Goal: Task Accomplishment & Management: Use online tool/utility

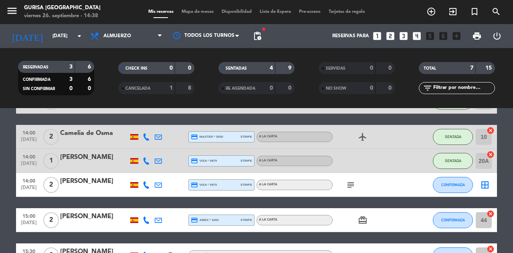
scroll to position [82, 0]
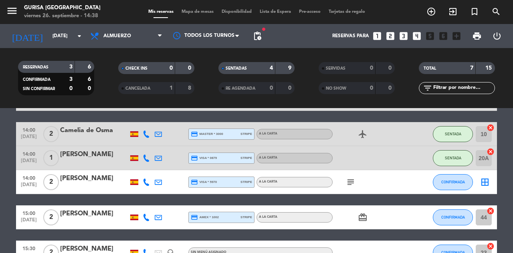
click at [351, 181] on icon "subject" at bounding box center [351, 183] width 10 height 10
click at [155, 41] on span "Almuerzo" at bounding box center [126, 36] width 80 height 18
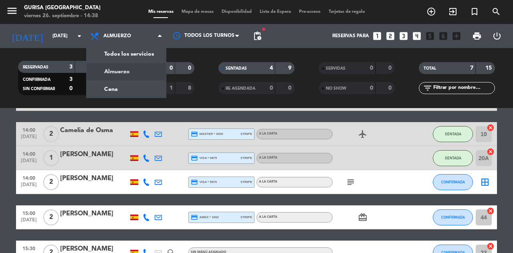
click at [131, 95] on div "menu Gurisa [GEOGRAPHIC_DATA] [DATE] 26. septiembre - 14:38 Mis reservas Mapa d…" at bounding box center [256, 54] width 513 height 108
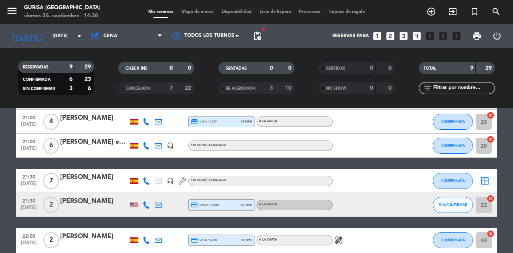
scroll to position [95, 0]
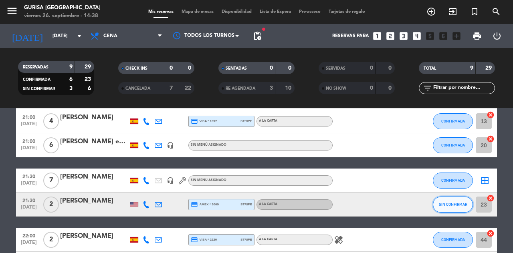
click at [455, 208] on button "SIN CONFIRMAR" at bounding box center [453, 205] width 40 height 16
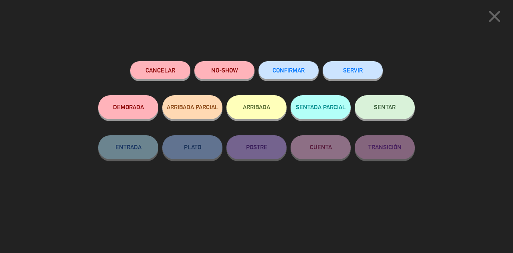
click at [290, 71] on span "CONFIRMAR" at bounding box center [288, 70] width 32 height 7
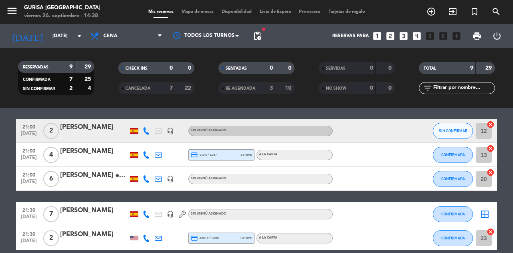
scroll to position [0, 0]
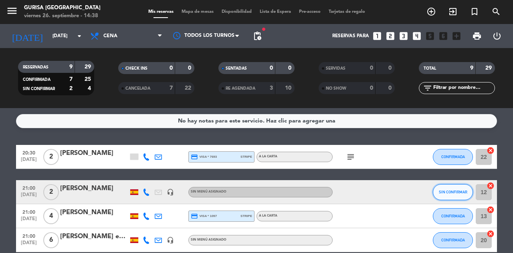
click at [446, 194] on span "SIN CONFIRMAR" at bounding box center [453, 192] width 28 height 4
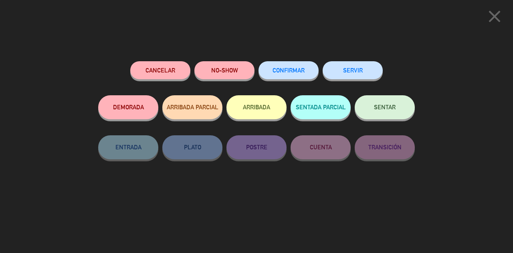
click at [298, 68] on button "CONFIRMAR" at bounding box center [288, 70] width 60 height 18
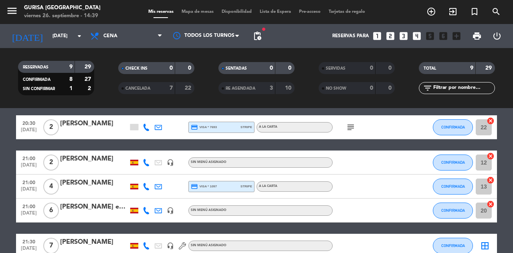
scroll to position [30, 0]
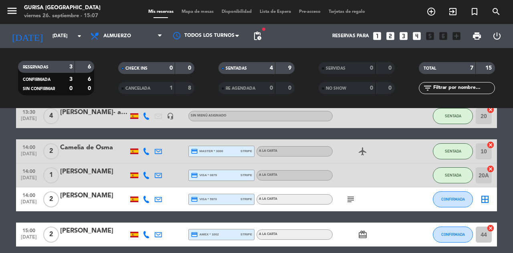
scroll to position [95, 0]
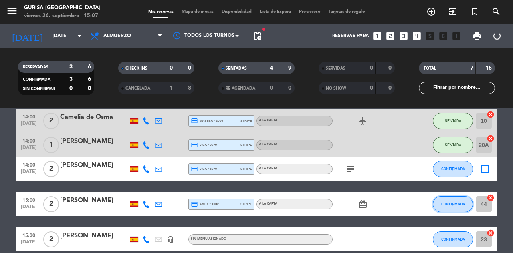
click at [458, 196] on button "CONFIRMADA" at bounding box center [453, 204] width 40 height 16
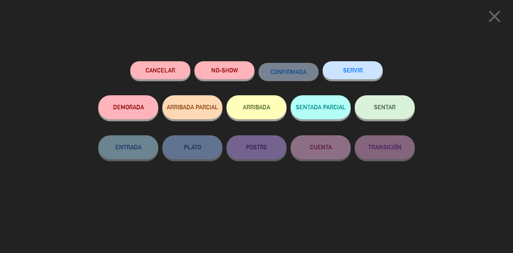
click at [393, 109] on span "SENTAR" at bounding box center [385, 107] width 22 height 7
